Goal: Check status

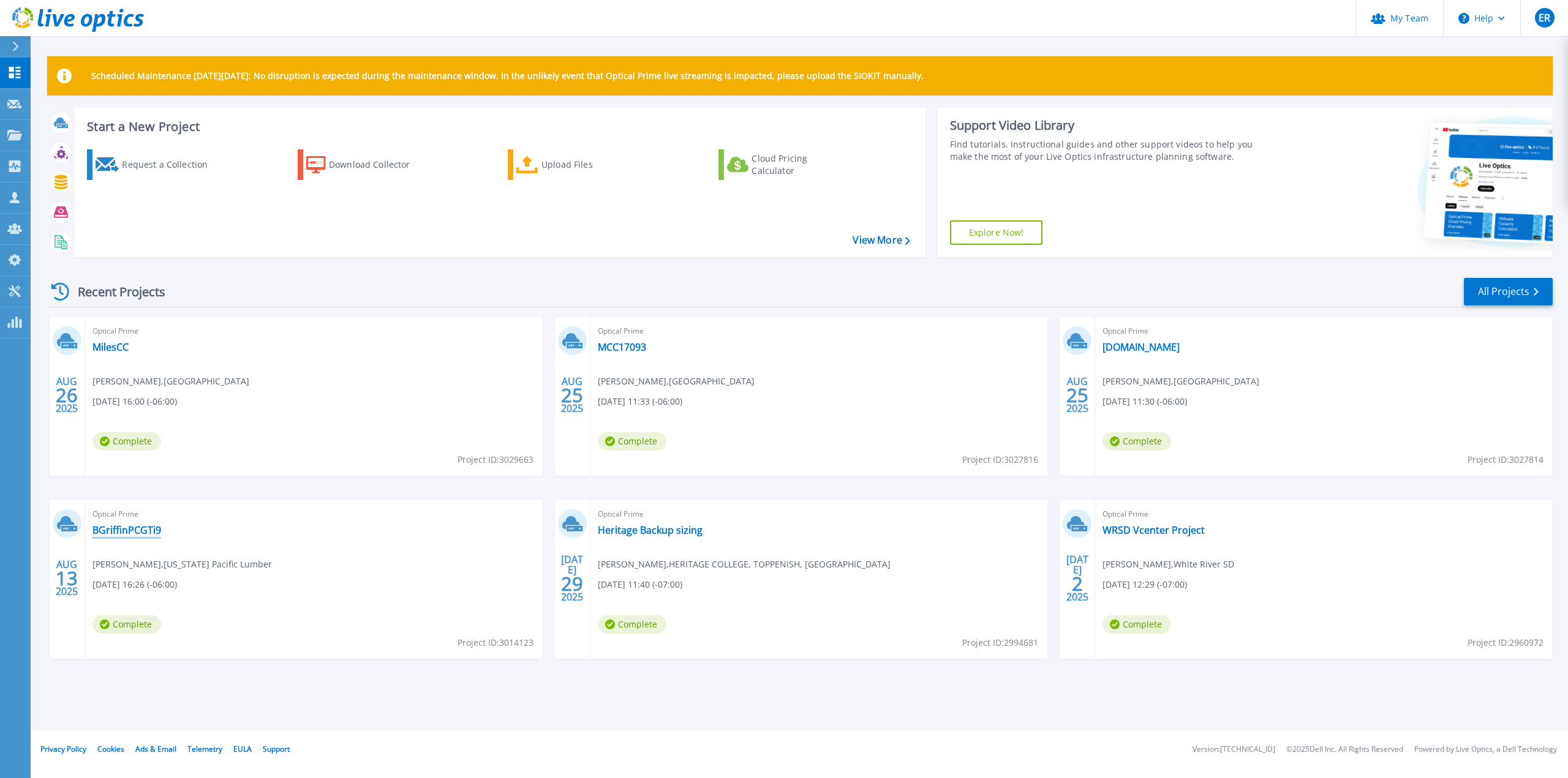
click at [116, 526] on link "BGriffinPCGTi9" at bounding box center [127, 530] width 69 height 12
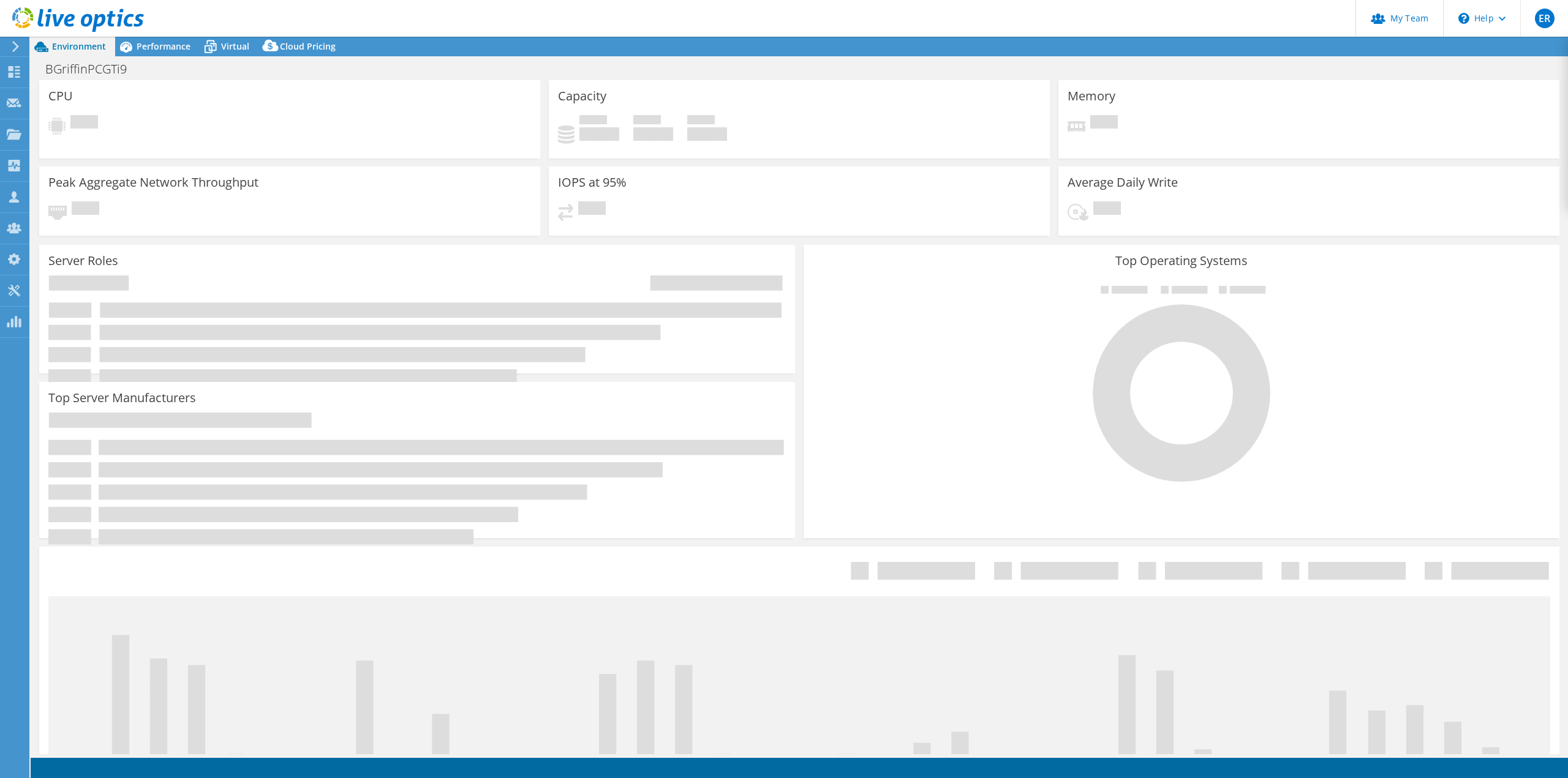
select select "USD"
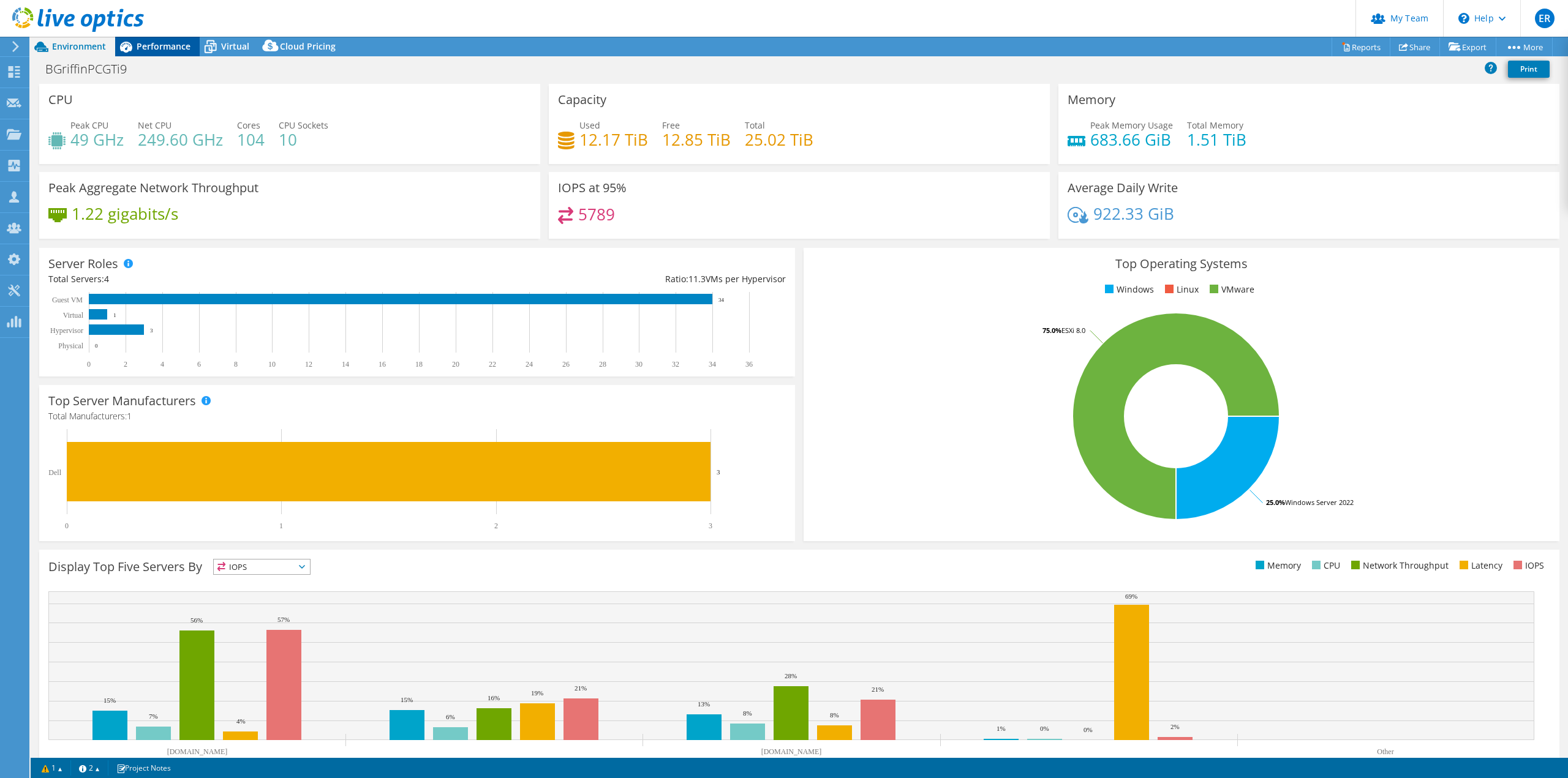
click at [160, 48] on span "Performance" at bounding box center [163, 46] width 54 height 11
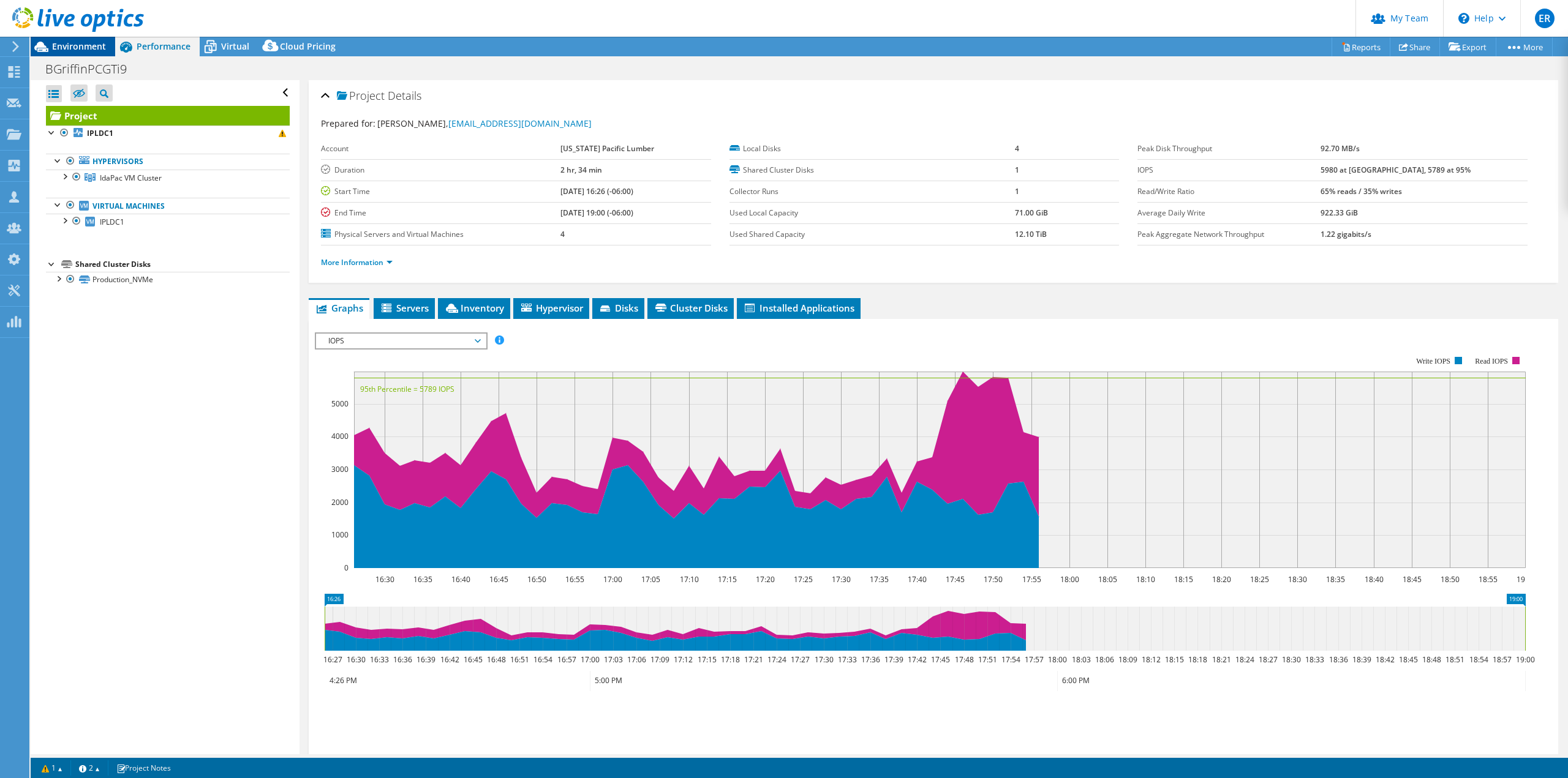
click at [84, 49] on span "Environment" at bounding box center [79, 46] width 54 height 11
